Goal: Task Accomplishment & Management: Manage account settings

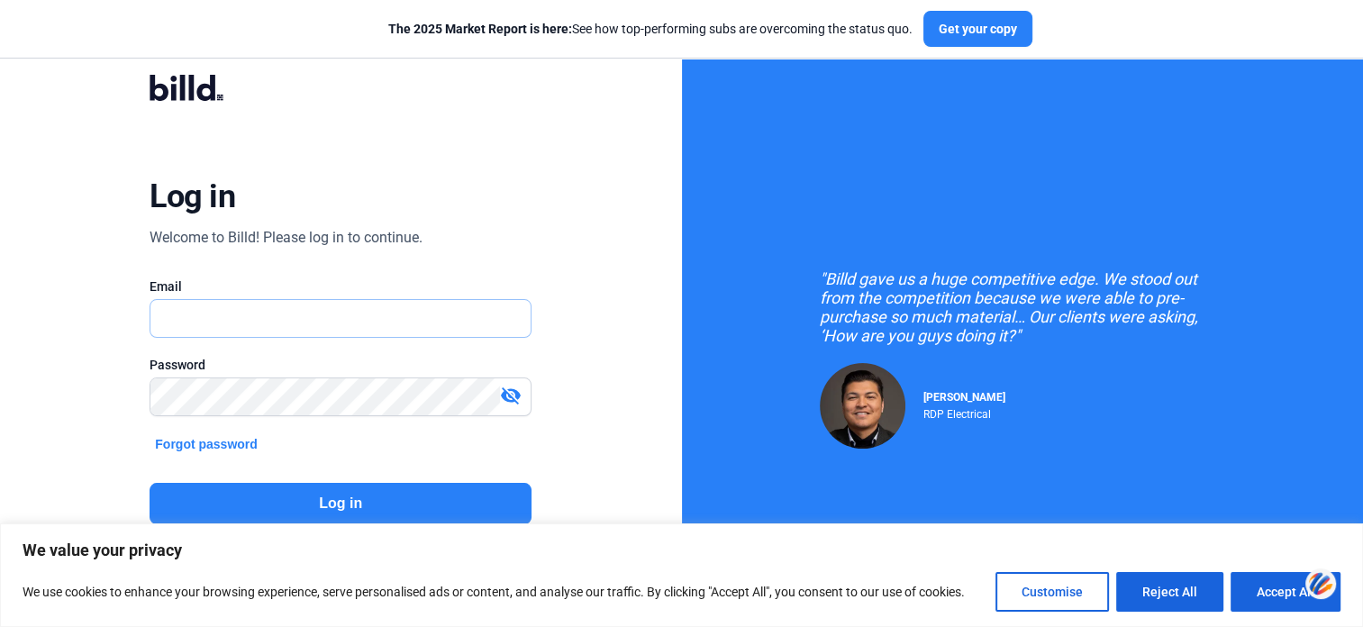
type input "[EMAIL_ADDRESS][DOMAIN_NAME]"
click at [512, 396] on mat-icon "visibility_off" at bounding box center [511, 396] width 22 height 22
click at [429, 500] on button "Log in" at bounding box center [341, 503] width 382 height 41
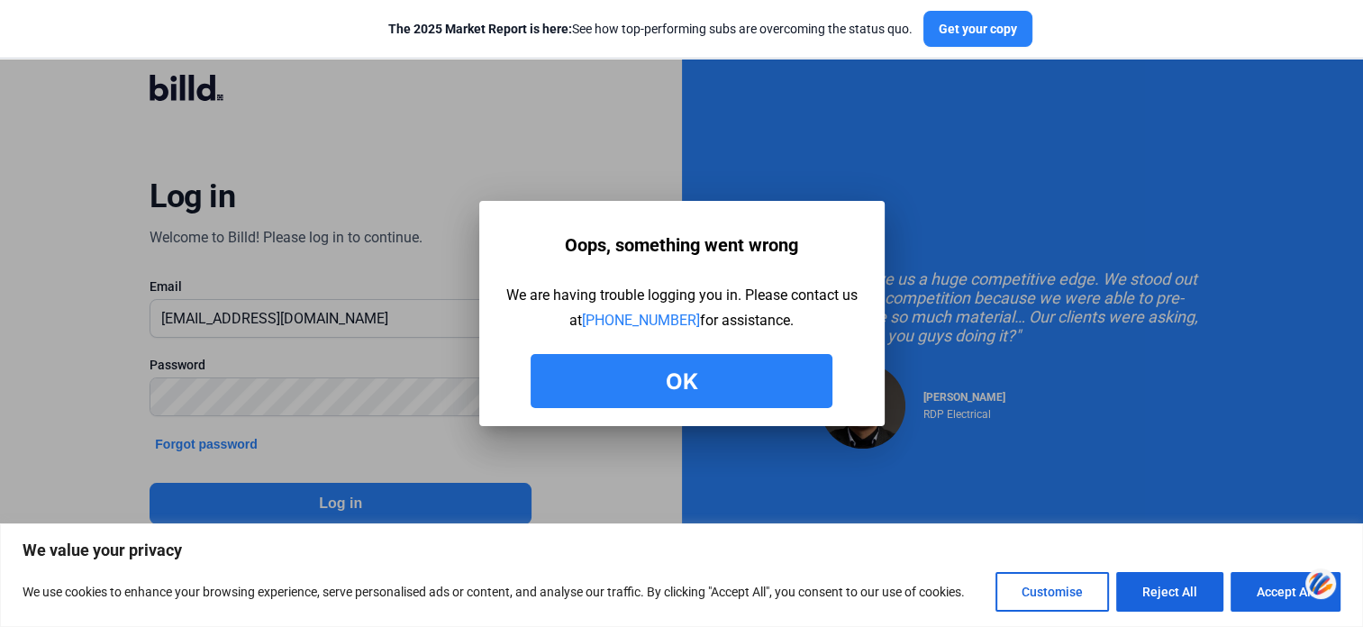
click at [629, 399] on button "Ok" at bounding box center [682, 381] width 302 height 54
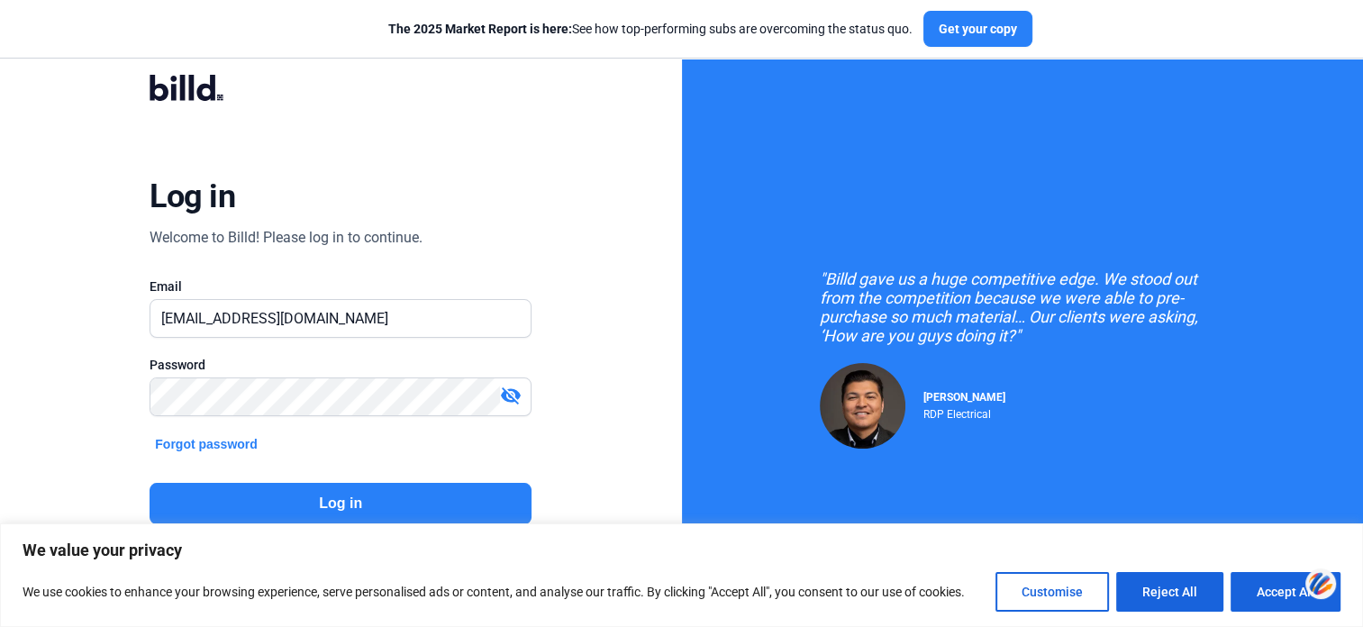
click at [514, 399] on mat-icon "visibility_off" at bounding box center [511, 396] width 22 height 22
click at [411, 495] on button "Log in" at bounding box center [341, 503] width 382 height 41
